Goal: Task Accomplishment & Management: Manage account settings

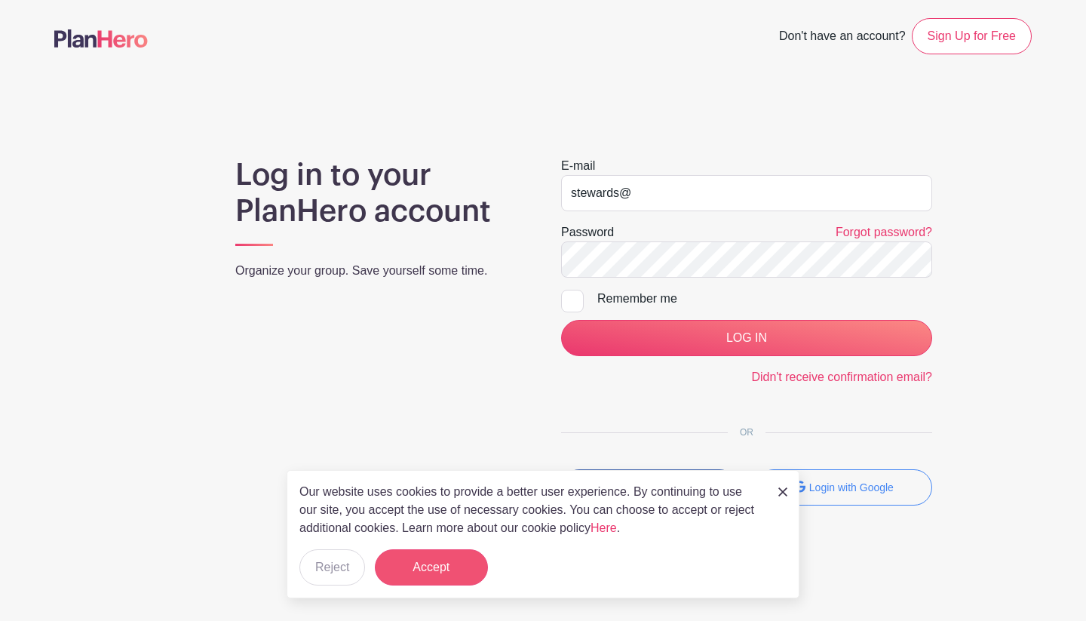
click at [447, 574] on button "Accept" at bounding box center [431, 567] width 113 height 36
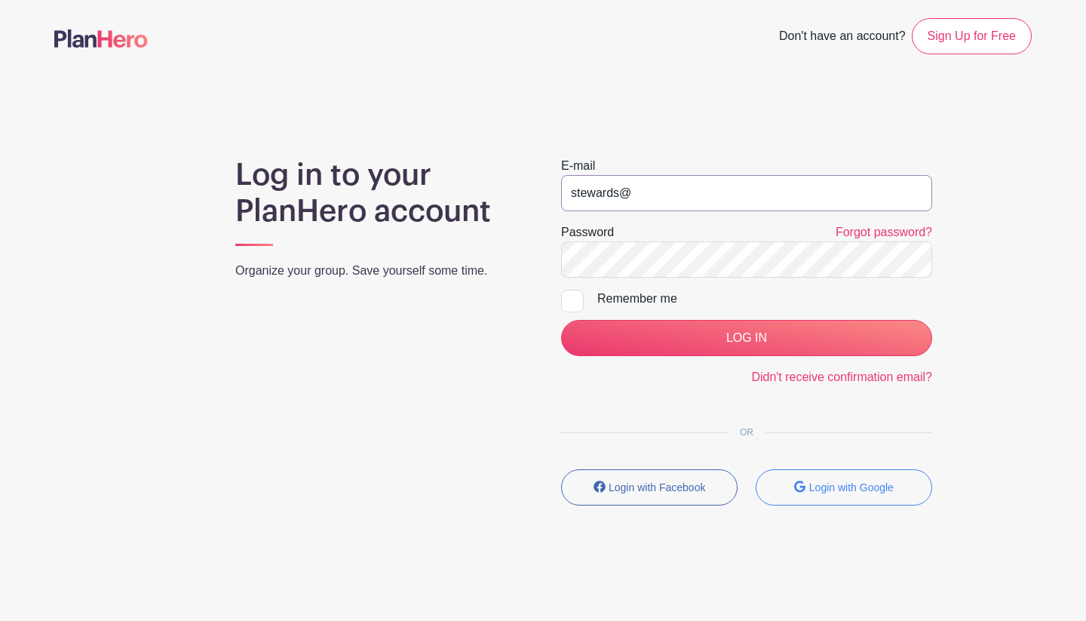
click at [657, 204] on input "stewards@" at bounding box center [746, 193] width 371 height 36
type input "[EMAIL_ADDRESS][DOMAIN_NAME]"
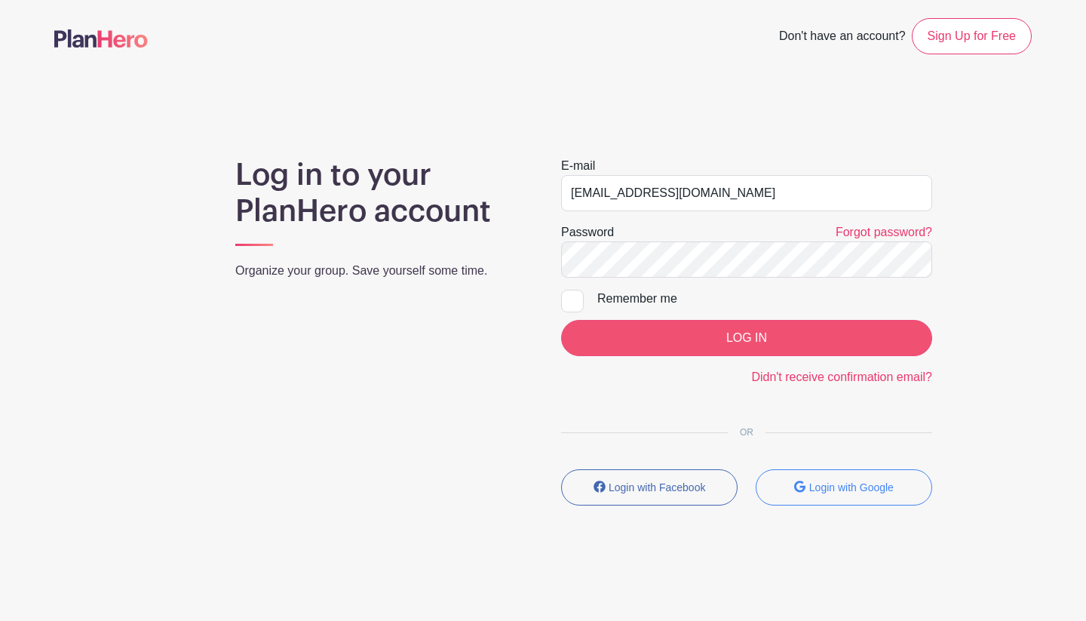
click at [752, 352] on input "LOG IN" at bounding box center [746, 338] width 371 height 36
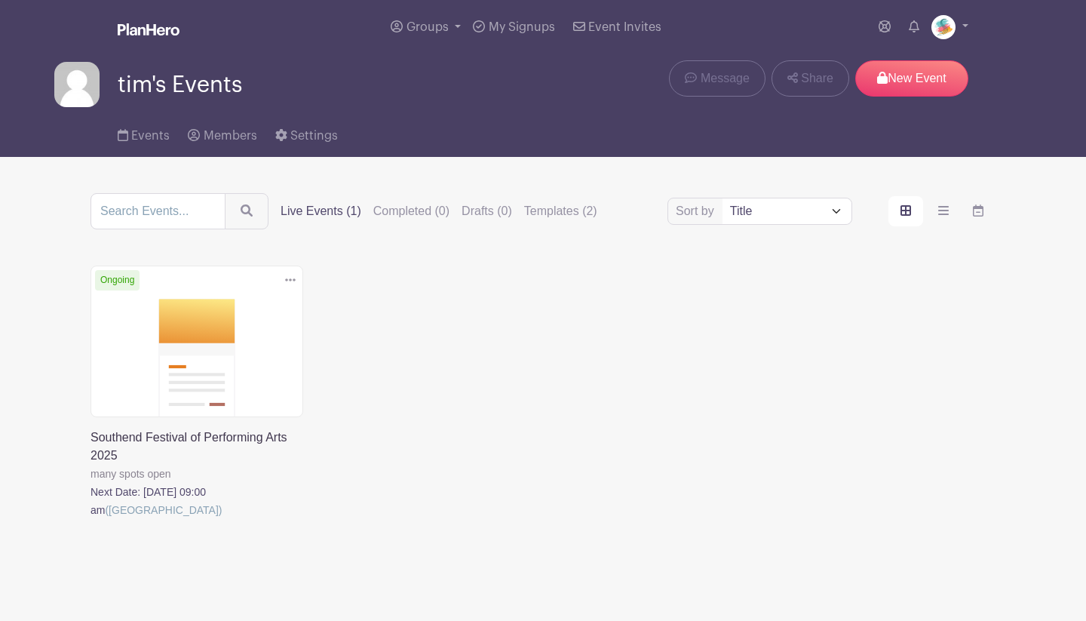
click at [90, 519] on link at bounding box center [90, 519] width 0 height 0
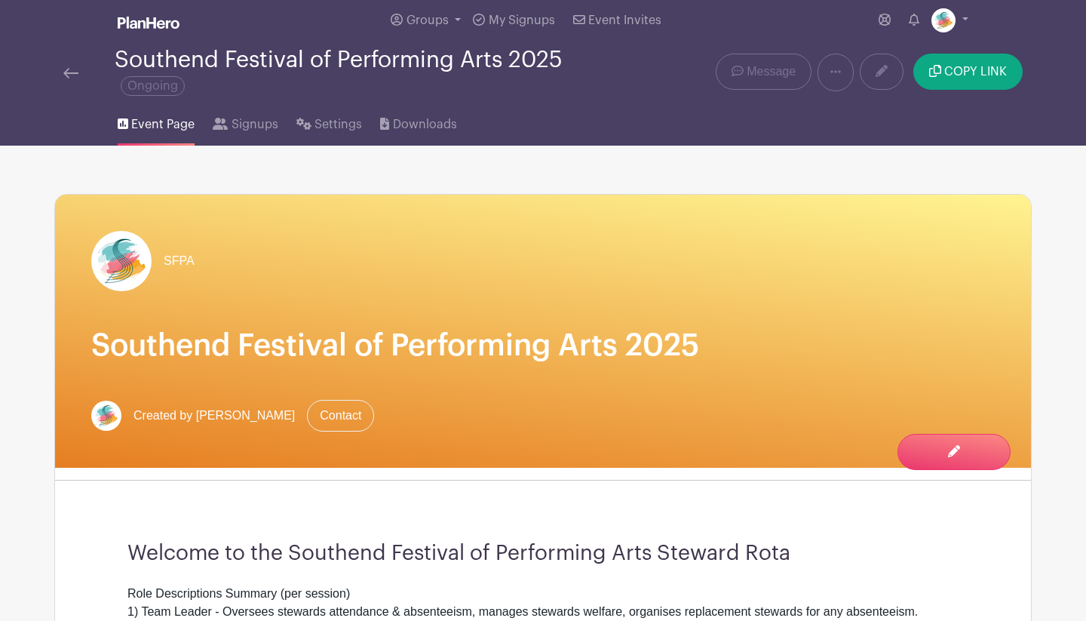
scroll to position [7, 0]
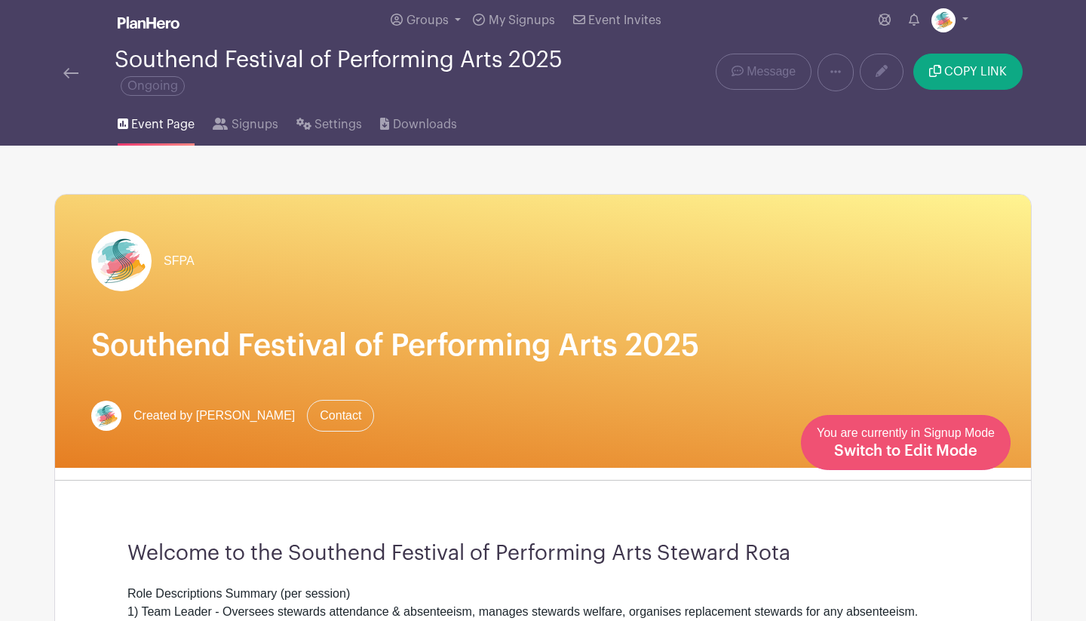
click at [927, 450] on span "Switch to Edit Mode" at bounding box center [905, 450] width 143 height 15
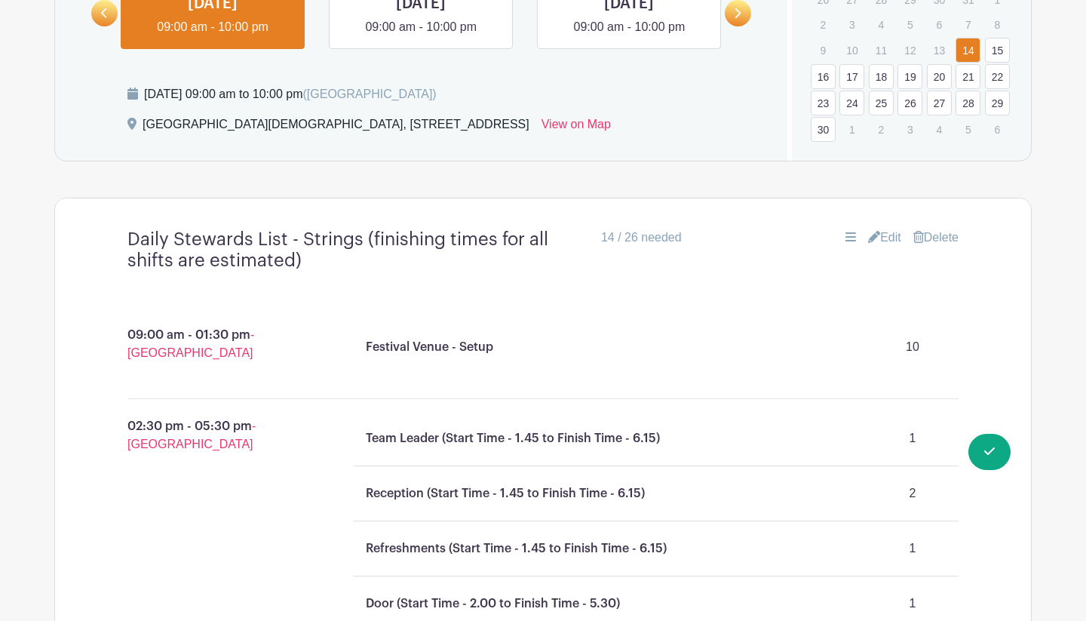
scroll to position [1007, 0]
click at [829, 133] on link "30" at bounding box center [823, 128] width 25 height 25
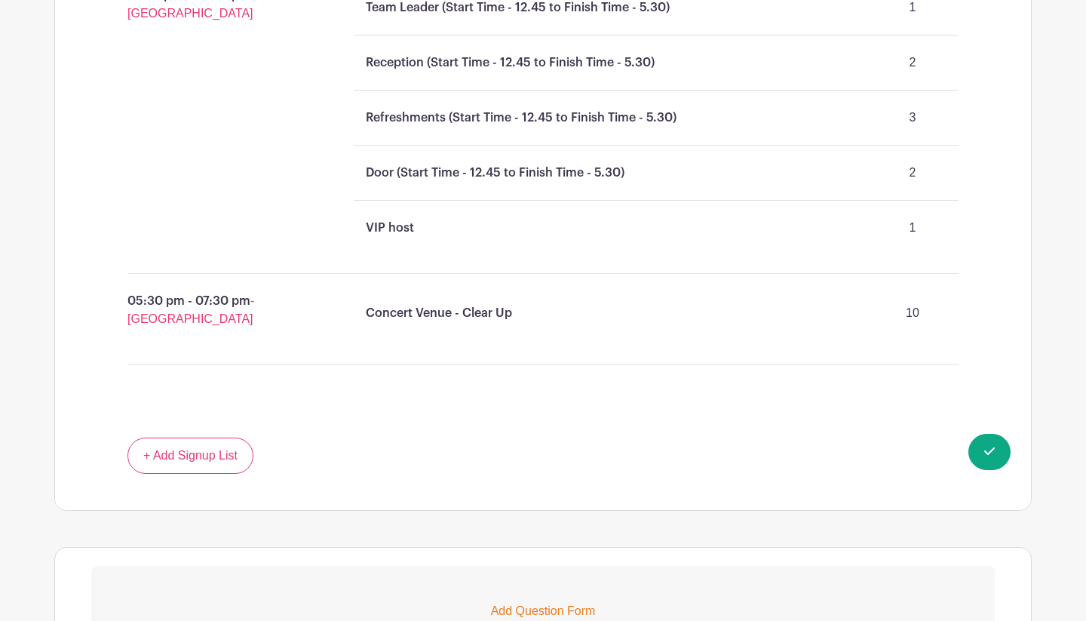
scroll to position [1441, 0]
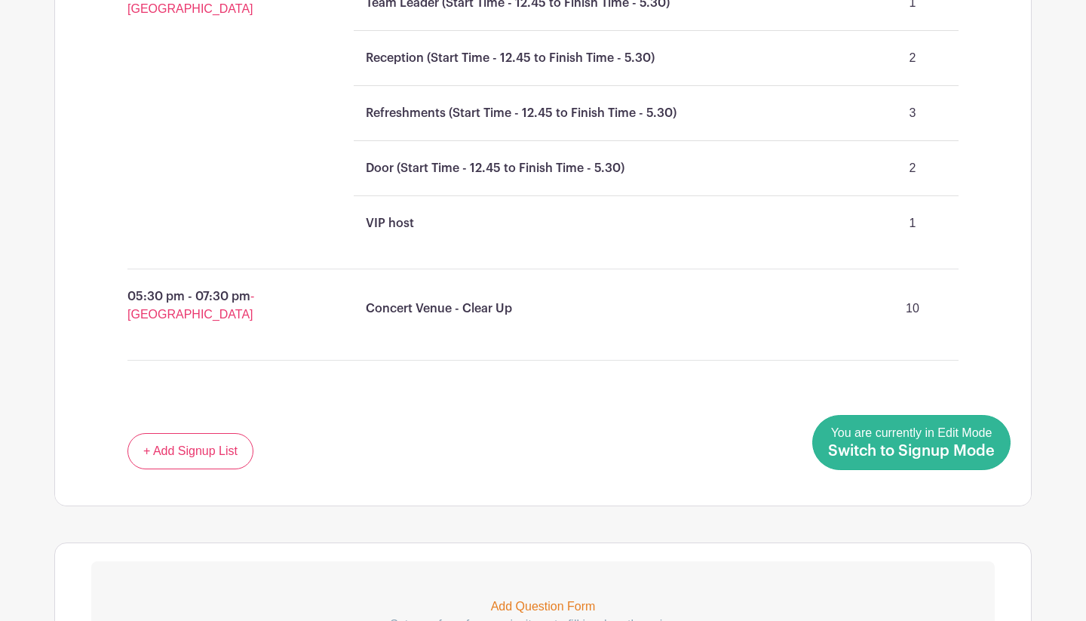
click at [976, 446] on span "Switch to Signup Mode" at bounding box center [911, 450] width 167 height 15
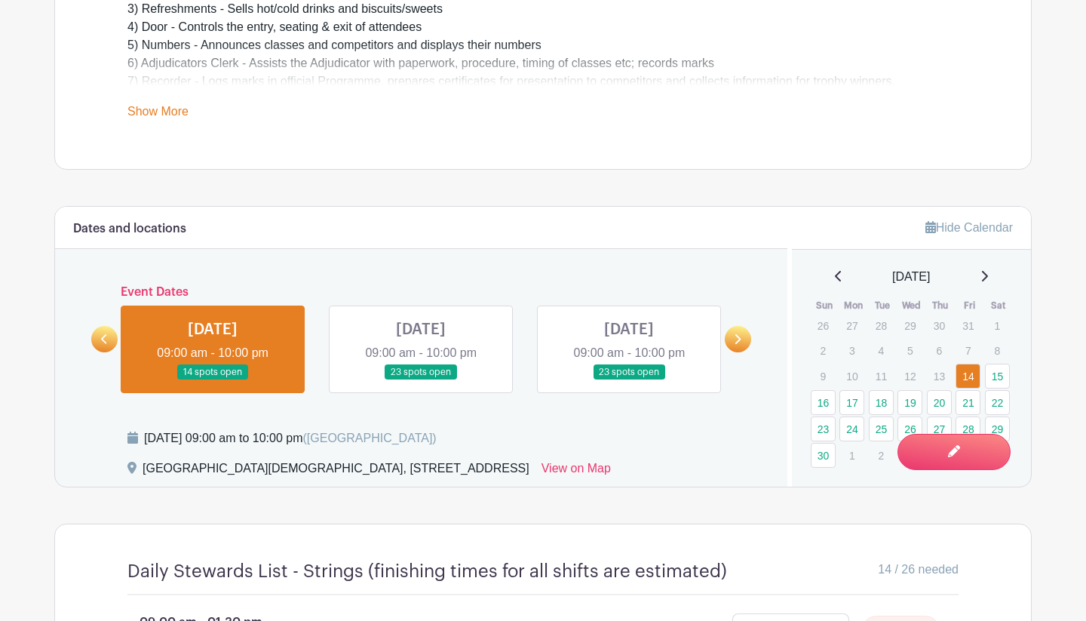
scroll to position [658, 0]
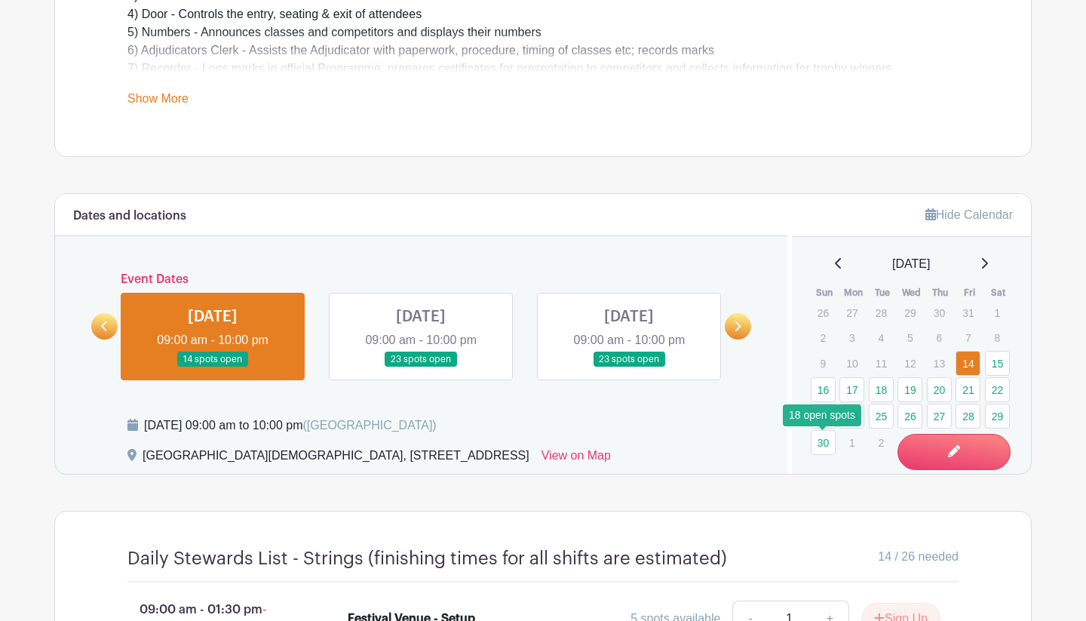
click at [825, 443] on link "30" at bounding box center [823, 442] width 25 height 25
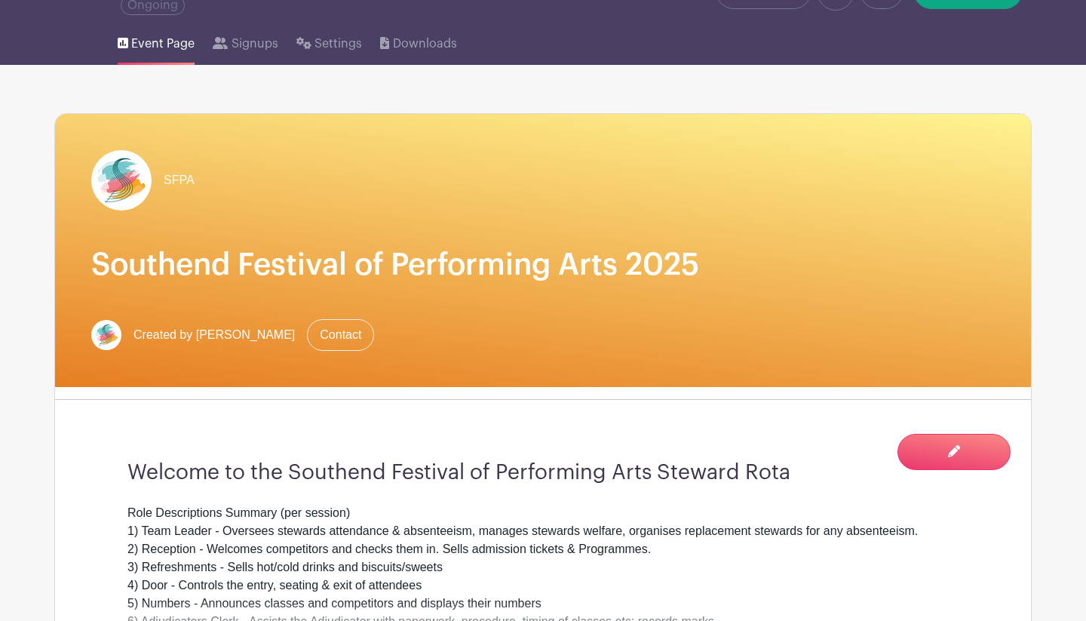
scroll to position [17, 0]
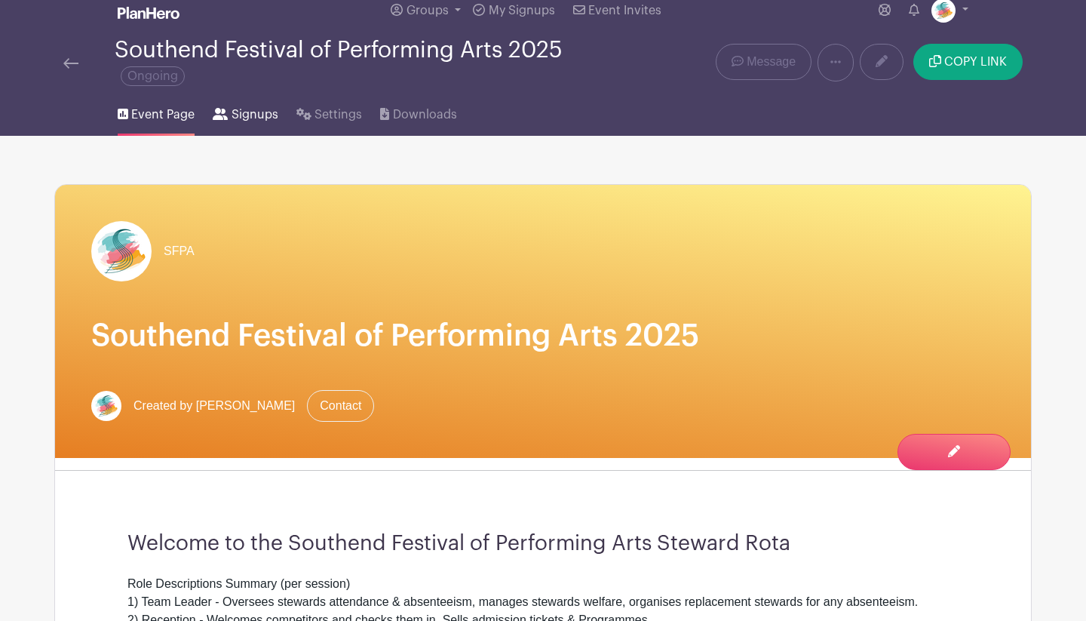
click at [252, 114] on span "Signups" at bounding box center [254, 115] width 47 height 18
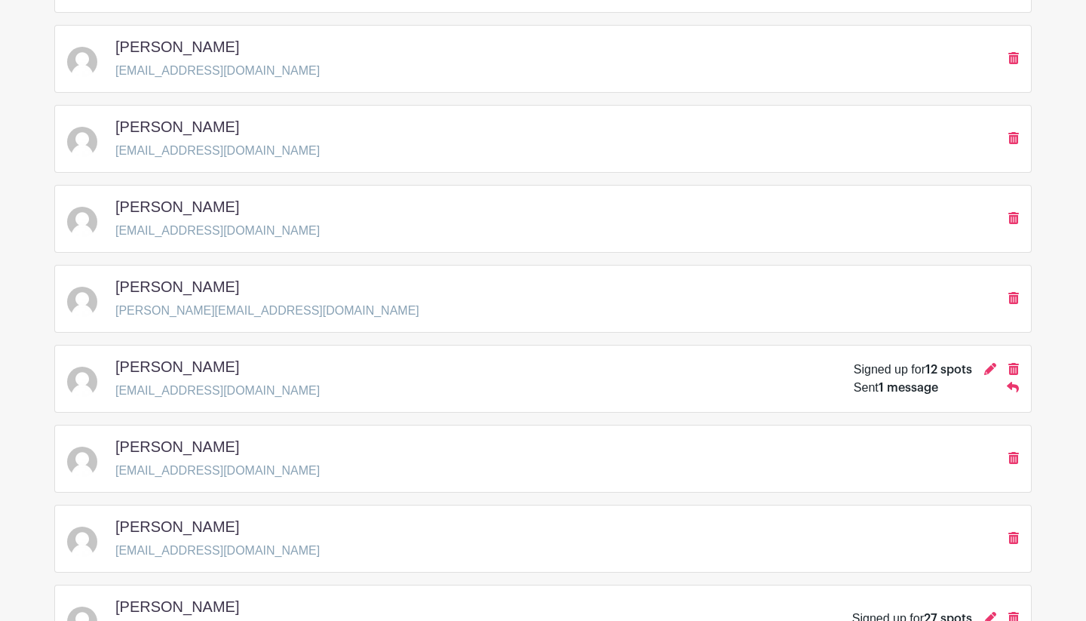
scroll to position [1555, 0]
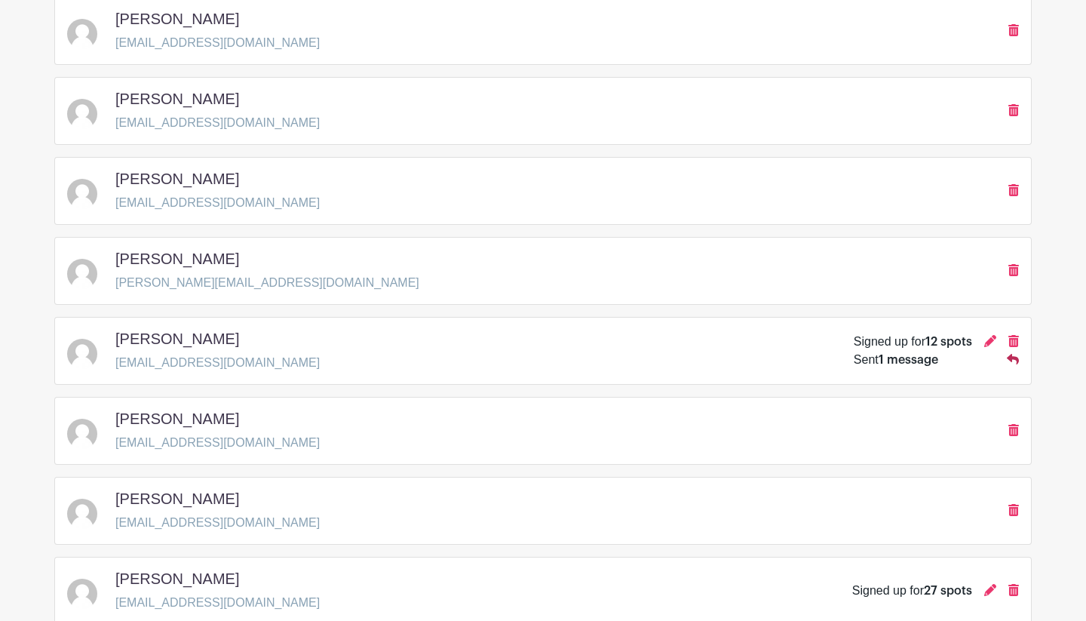
click at [1012, 360] on icon at bounding box center [1013, 359] width 12 height 11
click at [991, 344] on icon at bounding box center [990, 341] width 12 height 12
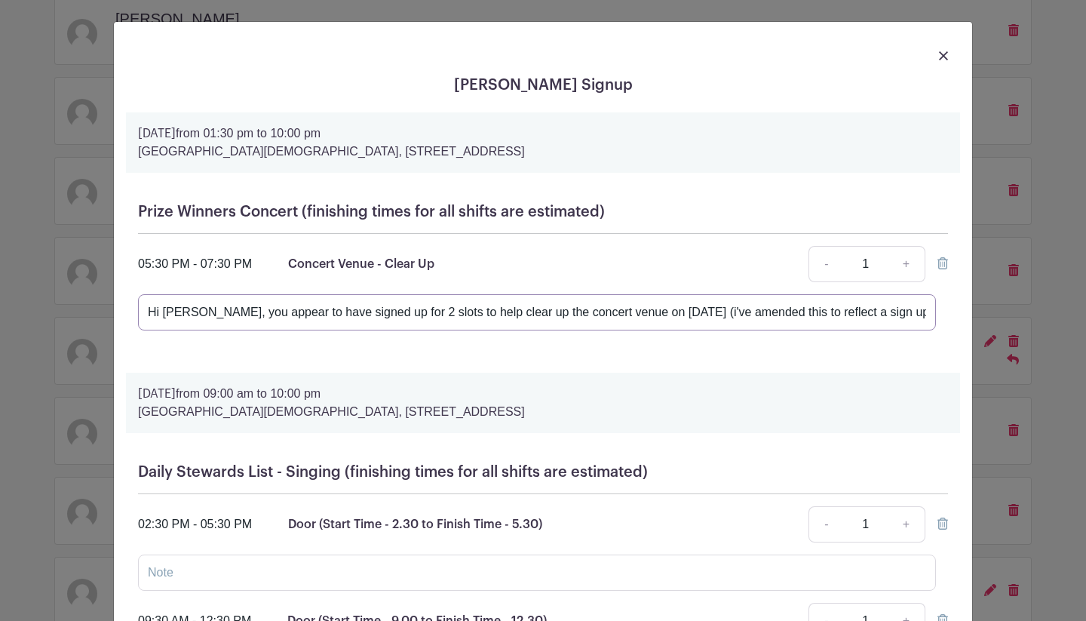
click at [908, 318] on input "Hi [PERSON_NAME], you appear to have signed up for 2 slots to help clear up the…" at bounding box center [537, 312] width 798 height 36
drag, startPoint x: 907, startPoint y: 314, endPoint x: 374, endPoint y: 335, distance: 533.5
click at [388, 331] on div "Prize Winners Concert (finishing times for all shifts are estimated) 05:30 PM -…" at bounding box center [543, 273] width 834 height 164
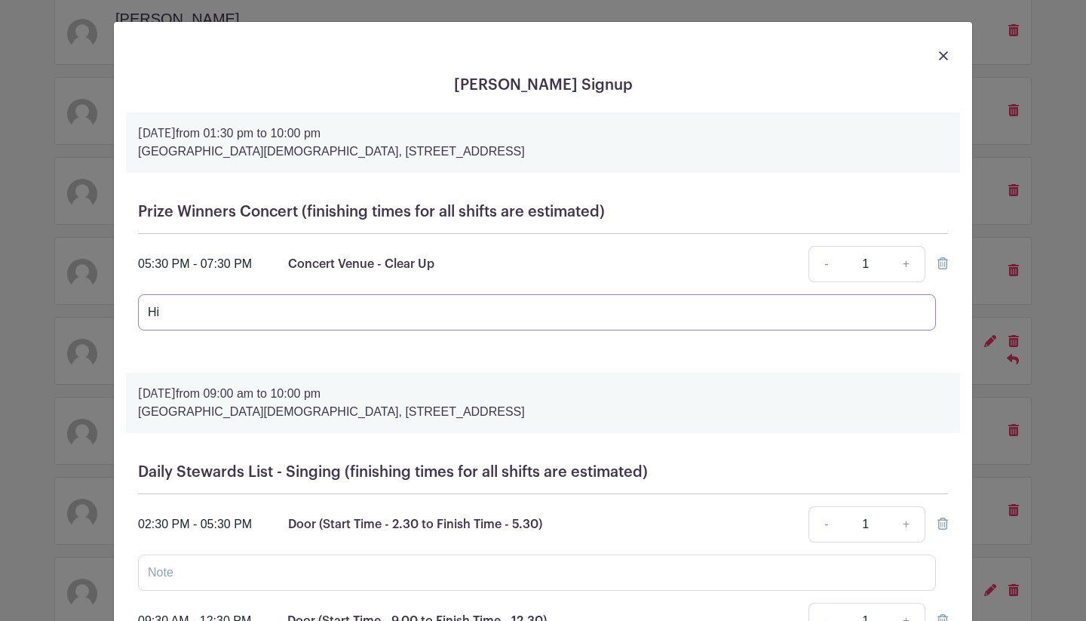
type input "H"
click at [918, 313] on input "text" at bounding box center [537, 312] width 798 height 36
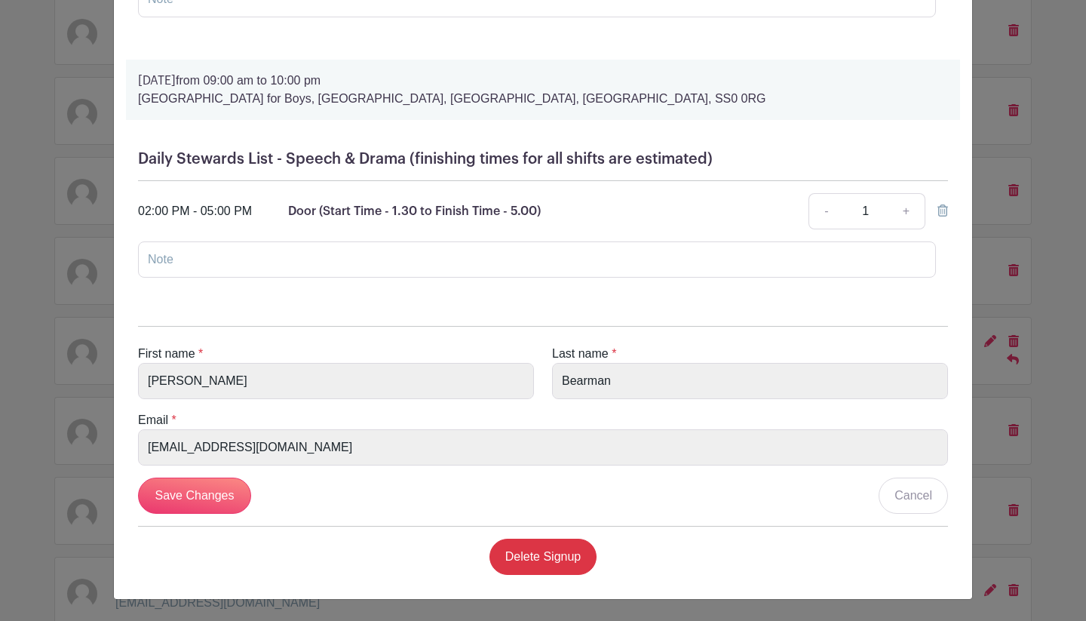
scroll to position [2101, 0]
click at [223, 491] on input "Save Changes" at bounding box center [194, 495] width 113 height 36
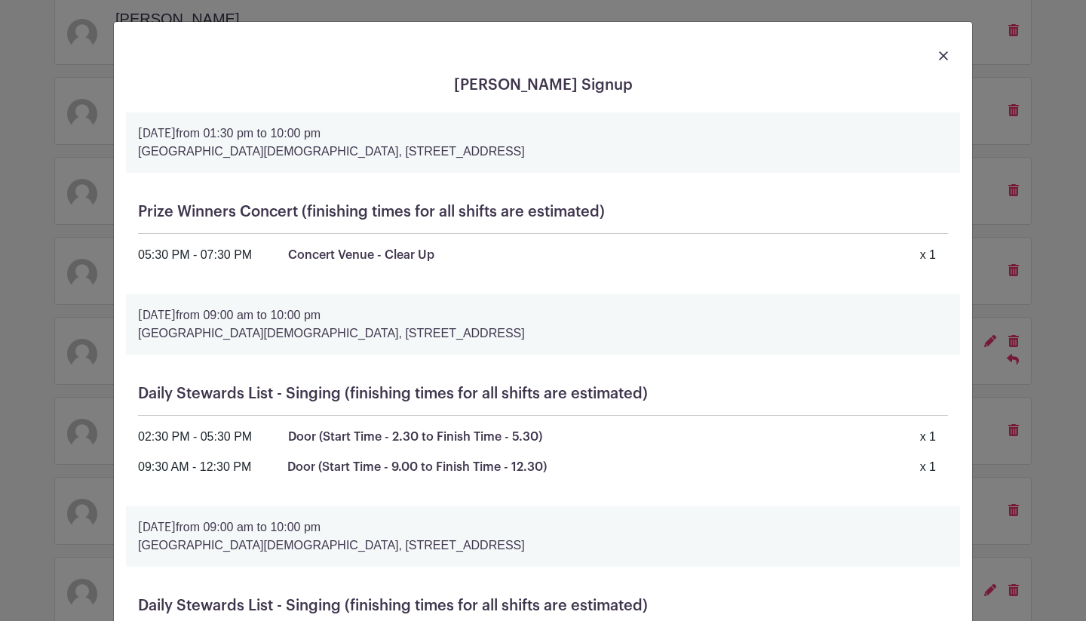
scroll to position [0, 0]
click at [942, 57] on img at bounding box center [943, 55] width 9 height 9
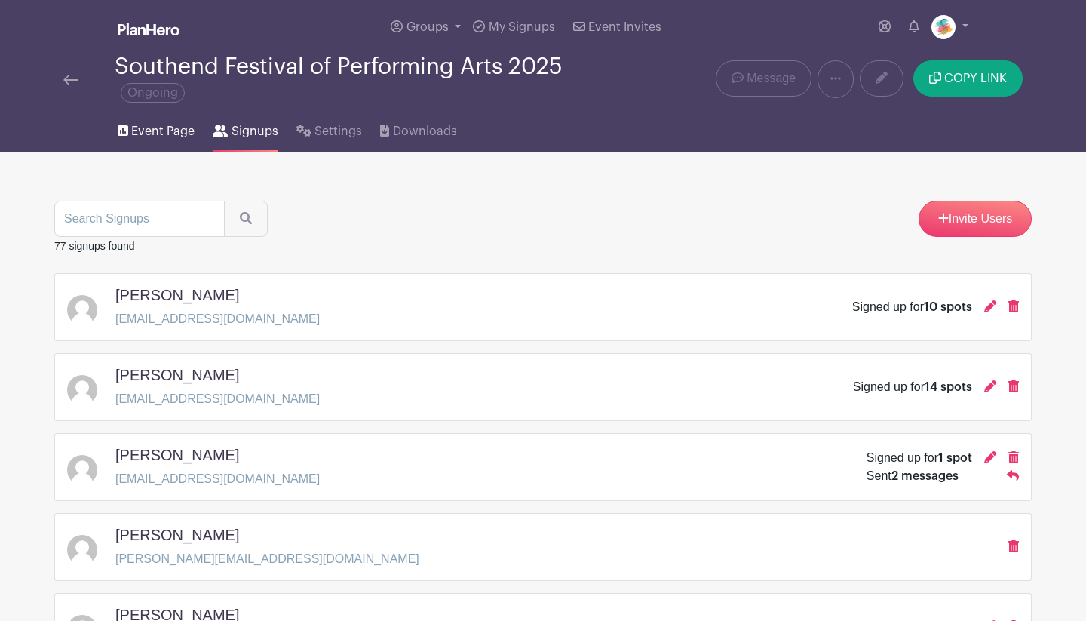
click at [137, 134] on span "Event Page" at bounding box center [162, 131] width 63 height 18
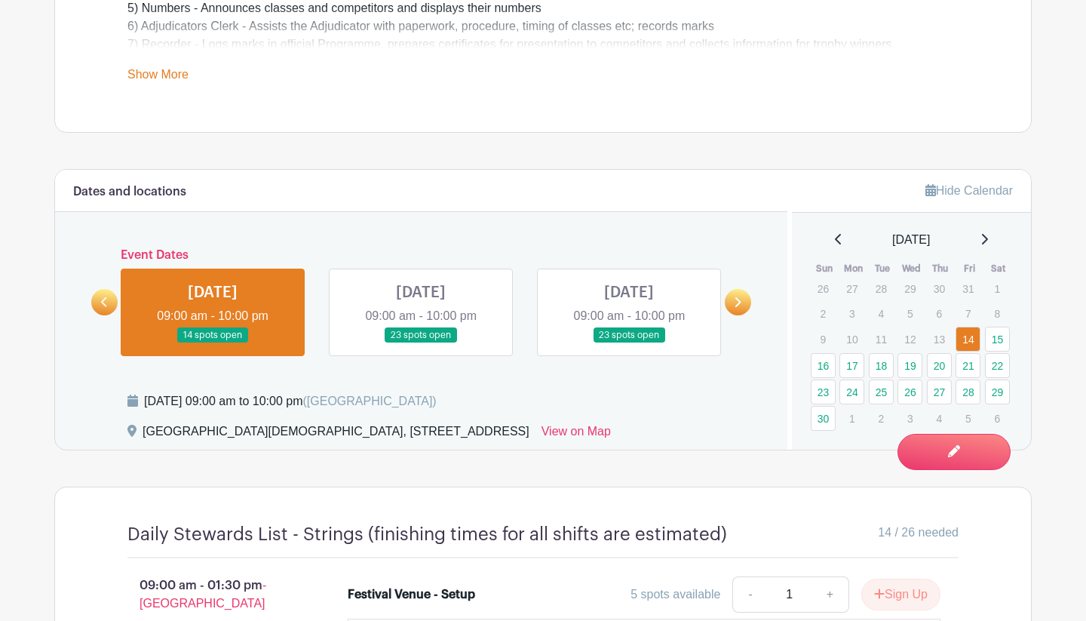
scroll to position [749, 0]
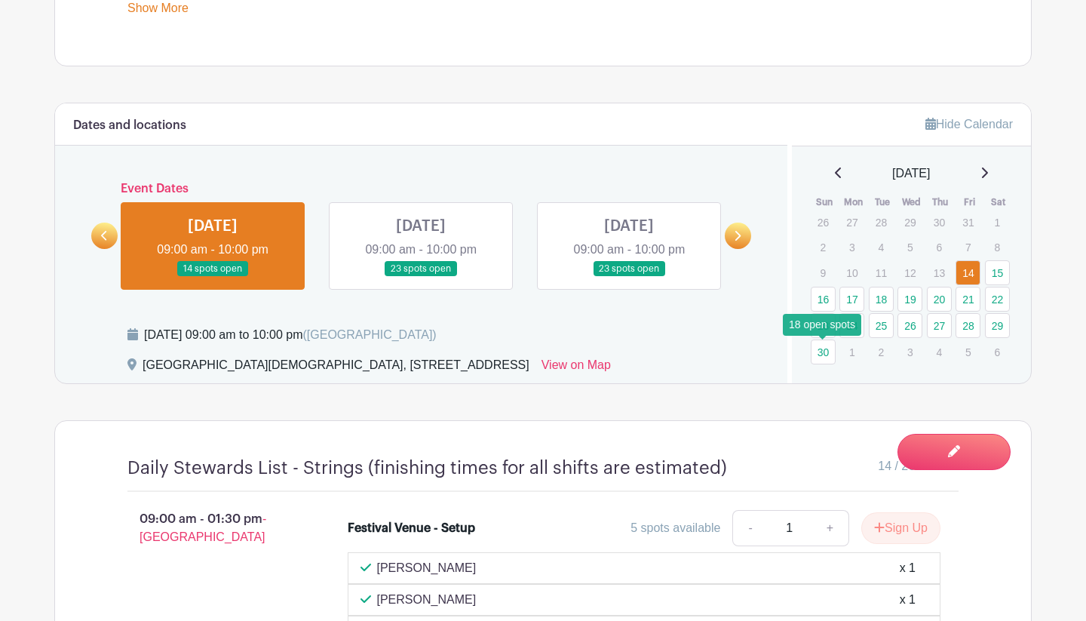
click at [825, 354] on link "30" at bounding box center [823, 351] width 25 height 25
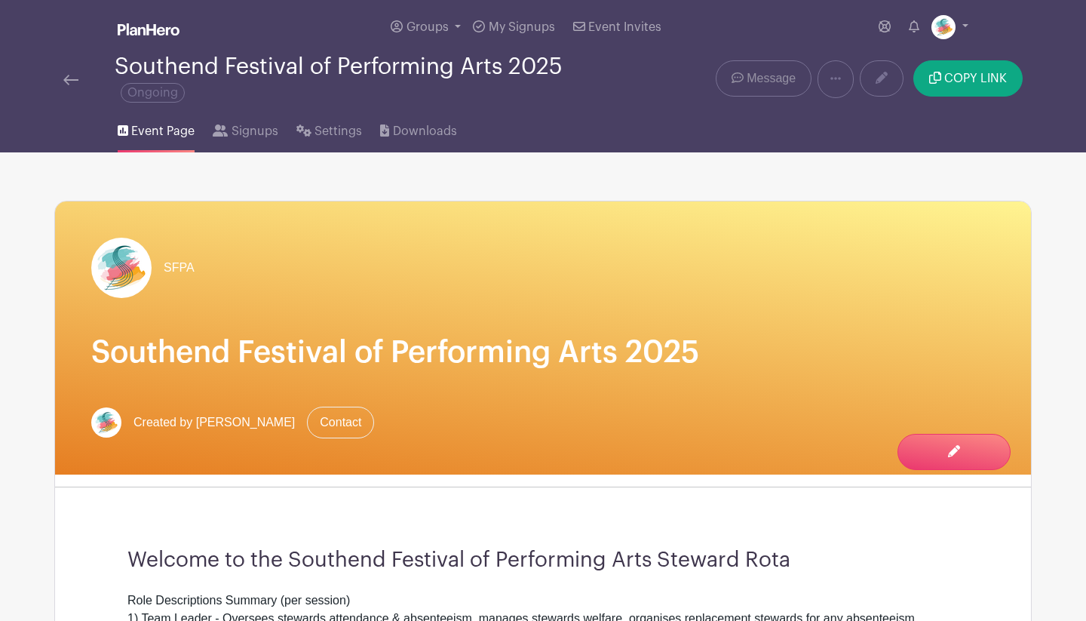
click at [775, 75] on span "Message" at bounding box center [770, 78] width 49 height 18
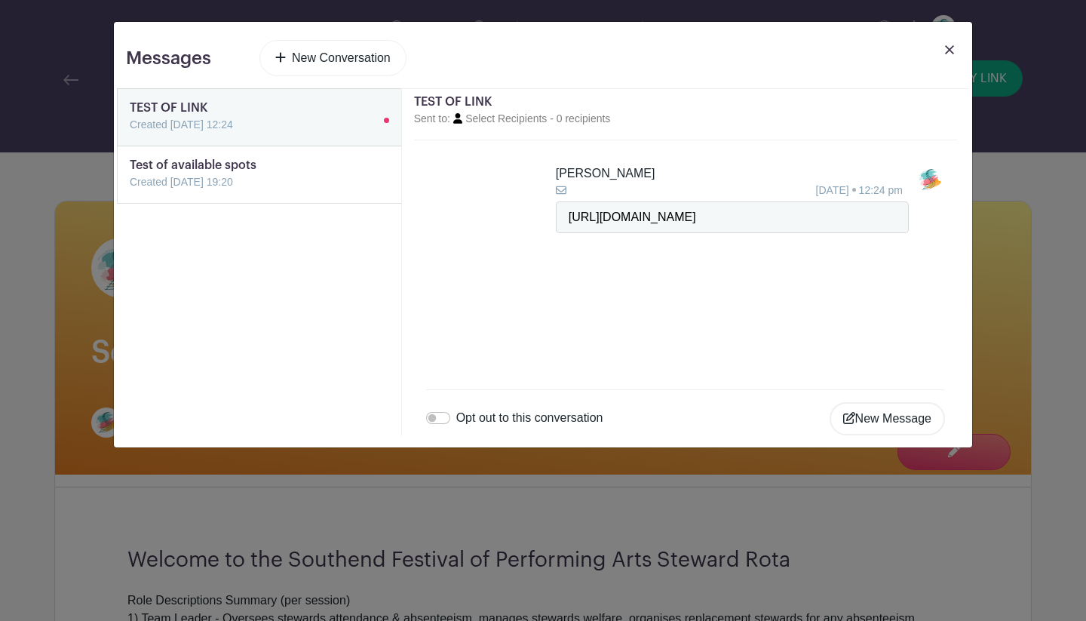
click at [951, 47] on img at bounding box center [949, 49] width 9 height 9
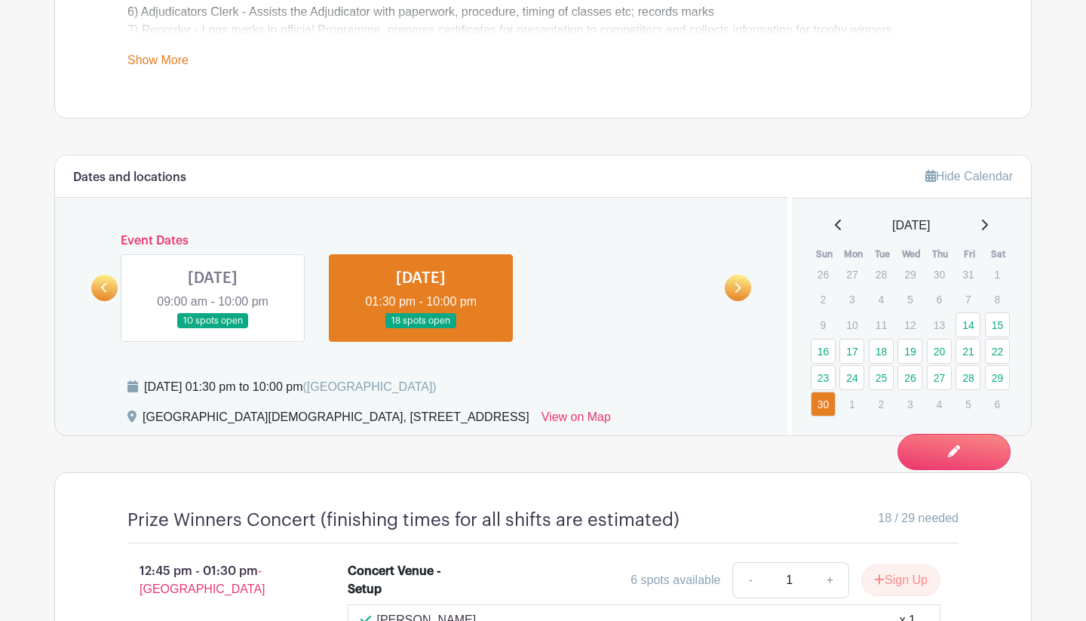
scroll to position [768, 0]
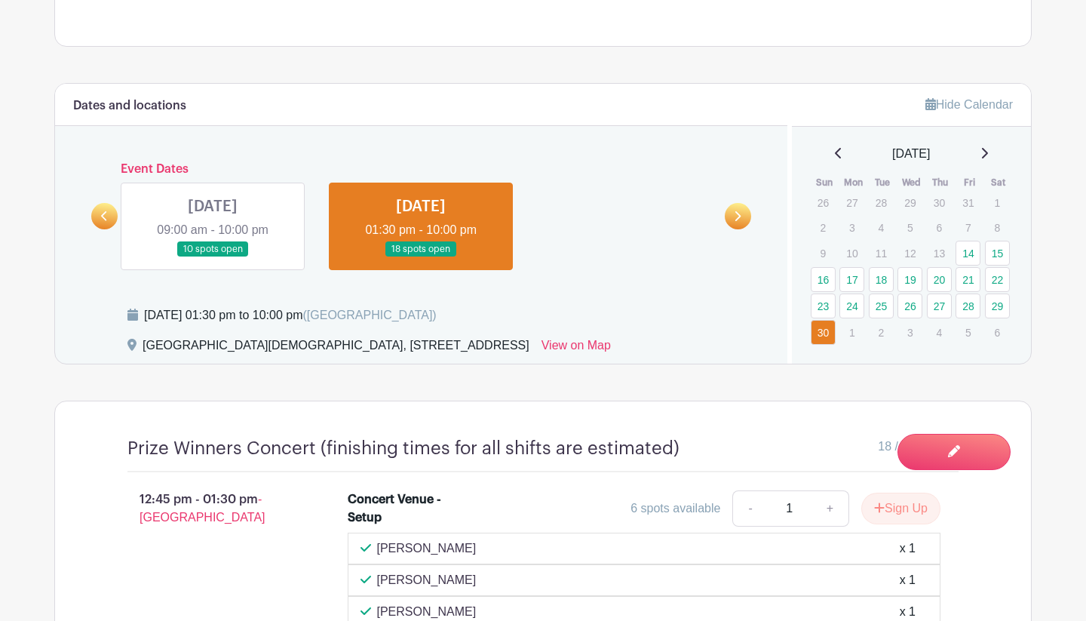
click at [826, 307] on link "23" at bounding box center [823, 305] width 25 height 25
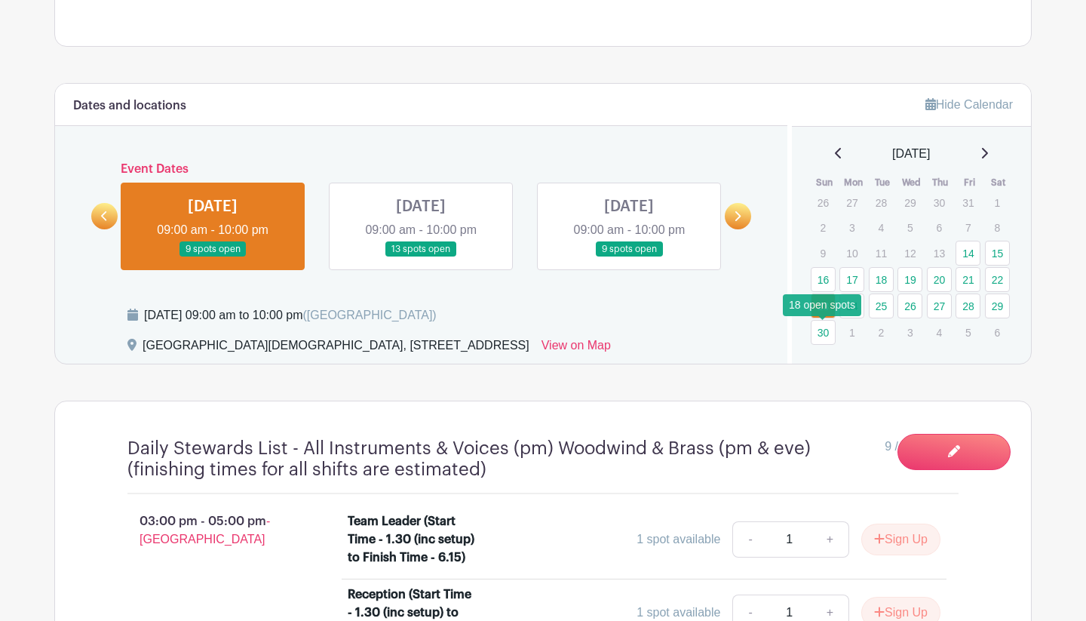
click at [823, 328] on link "30" at bounding box center [823, 332] width 25 height 25
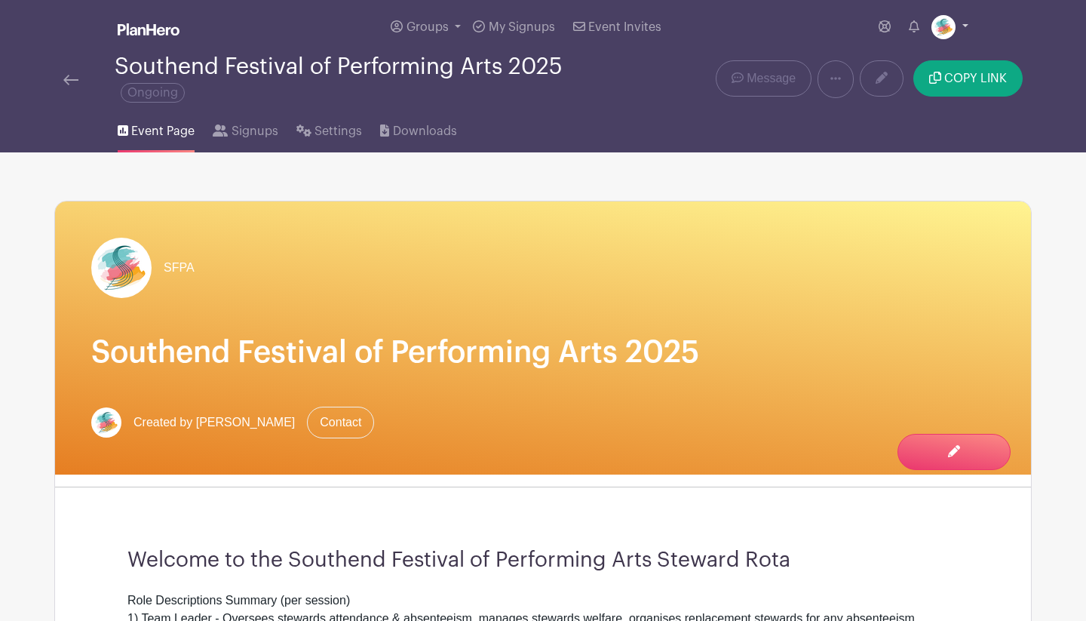
click at [964, 28] on link at bounding box center [949, 27] width 37 height 24
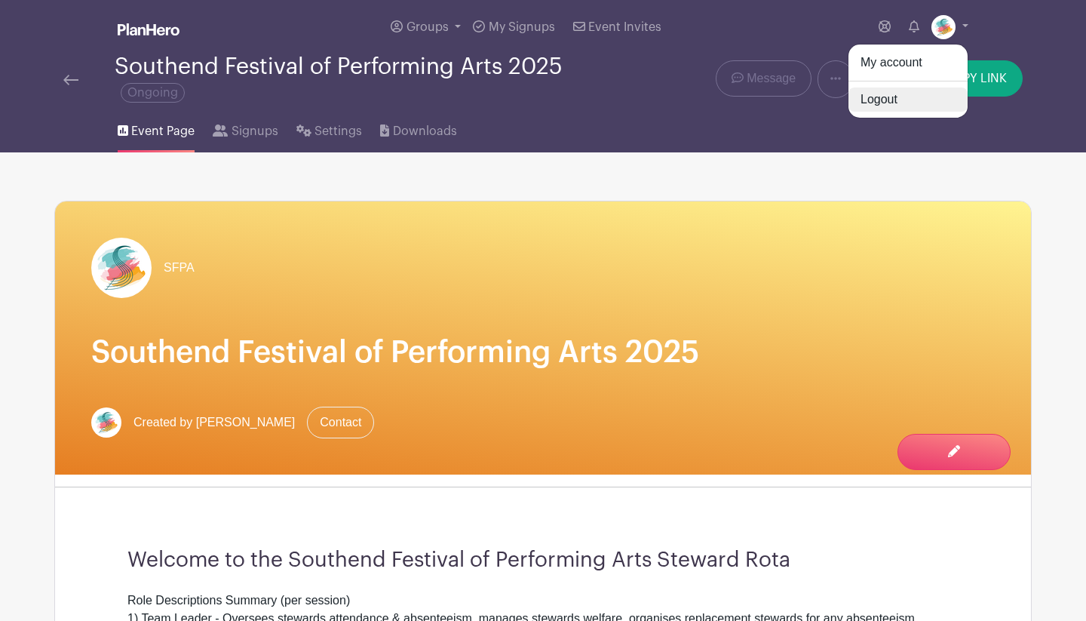
click at [912, 96] on link "Logout" at bounding box center [907, 99] width 119 height 24
